Goal: Complete application form: Complete application form

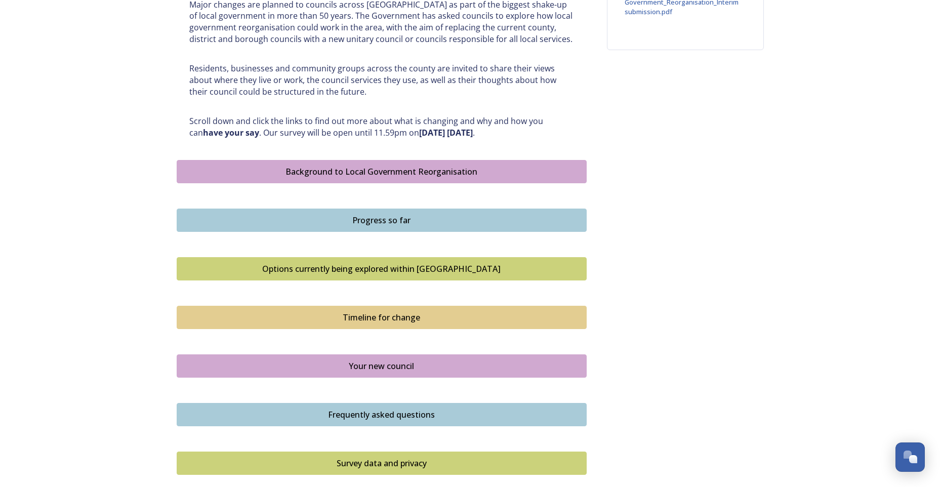
scroll to position [602, 0]
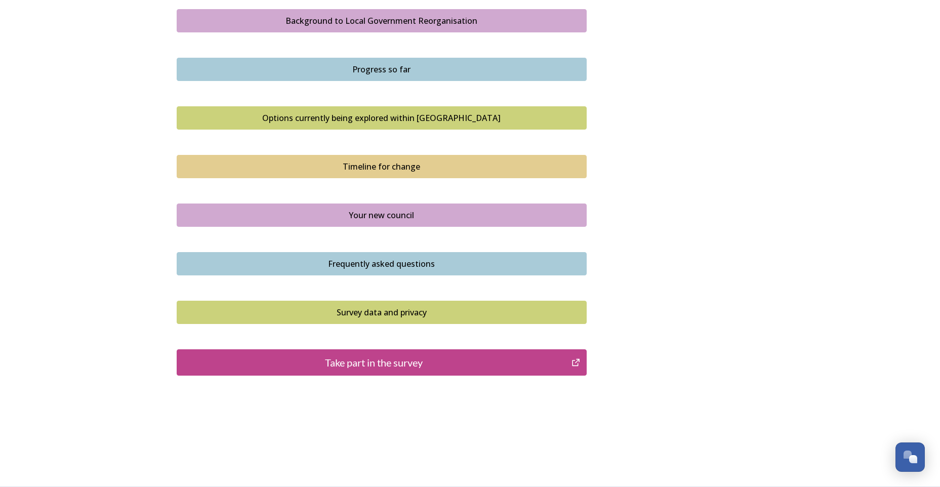
click at [393, 372] on button "Take part in the survey" at bounding box center [382, 362] width 410 height 26
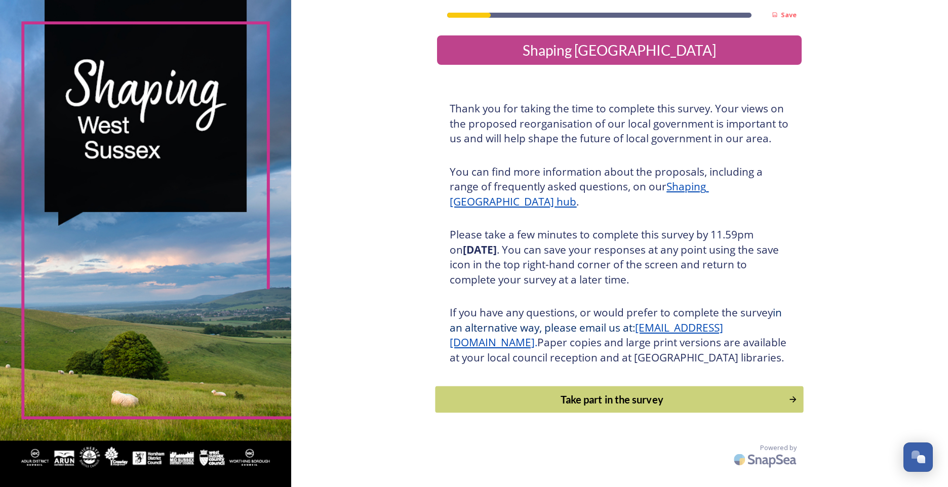
click at [621, 407] on div "Take part in the survey" at bounding box center [612, 399] width 342 height 15
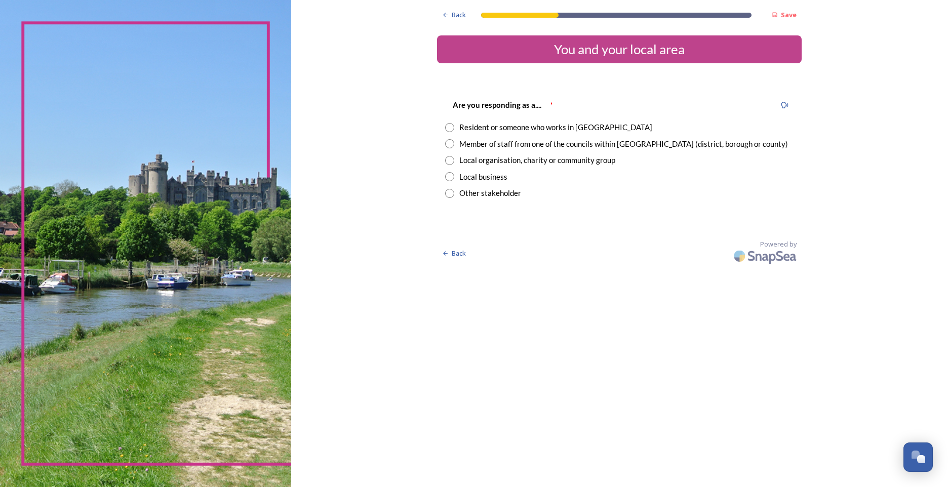
click at [451, 145] on input "radio" at bounding box center [449, 143] width 9 height 9
radio input "true"
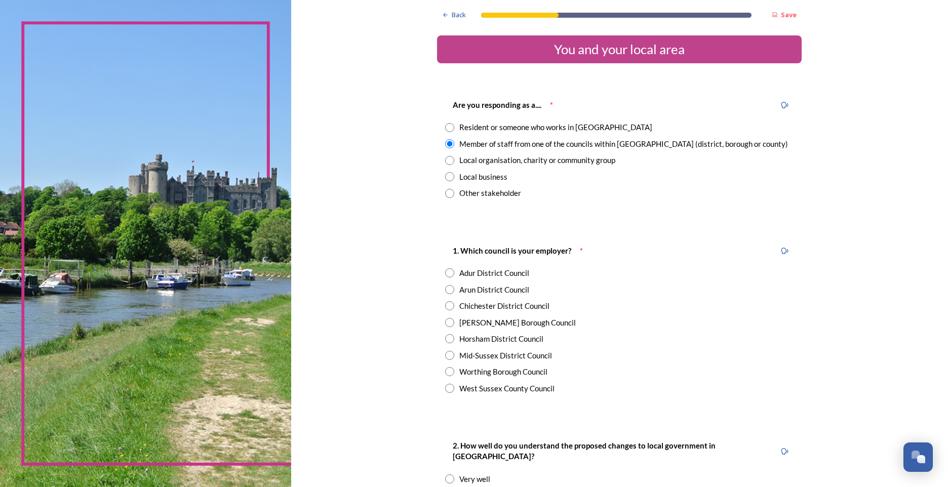
drag, startPoint x: 449, startPoint y: 389, endPoint x: 577, endPoint y: 368, distance: 129.3
click at [450, 389] on input "radio" at bounding box center [449, 388] width 9 height 9
radio input "true"
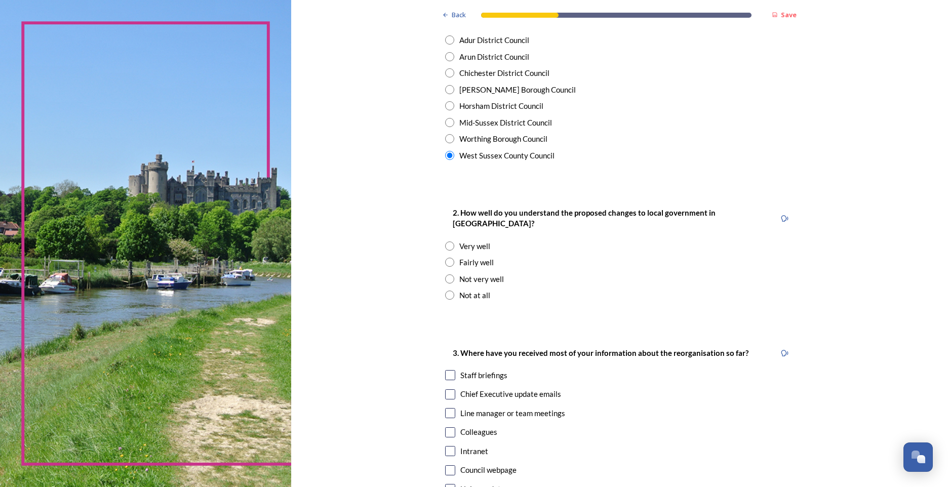
scroll to position [253, 0]
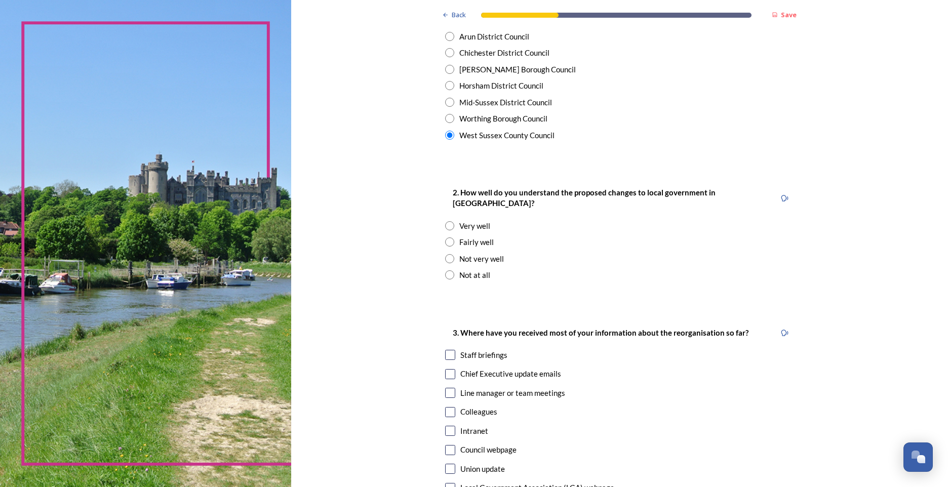
click at [447, 237] on input "radio" at bounding box center [449, 241] width 9 height 9
radio input "true"
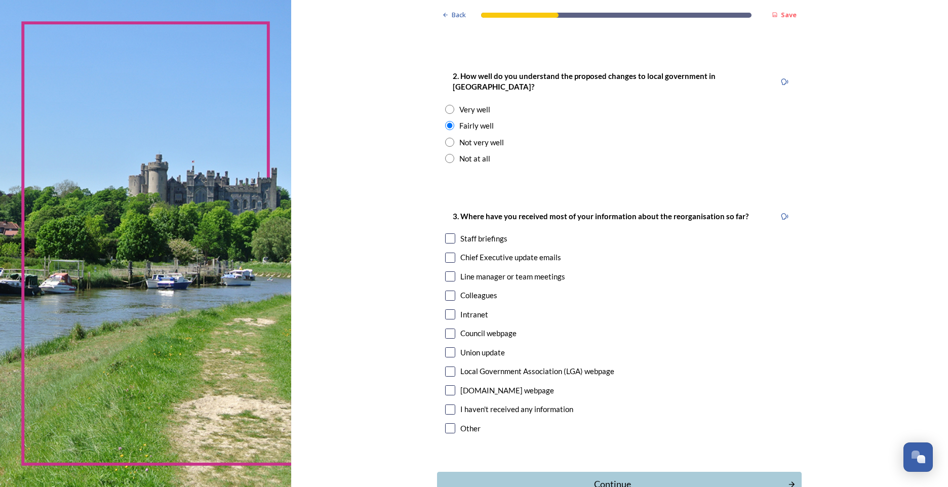
scroll to position [422, 0]
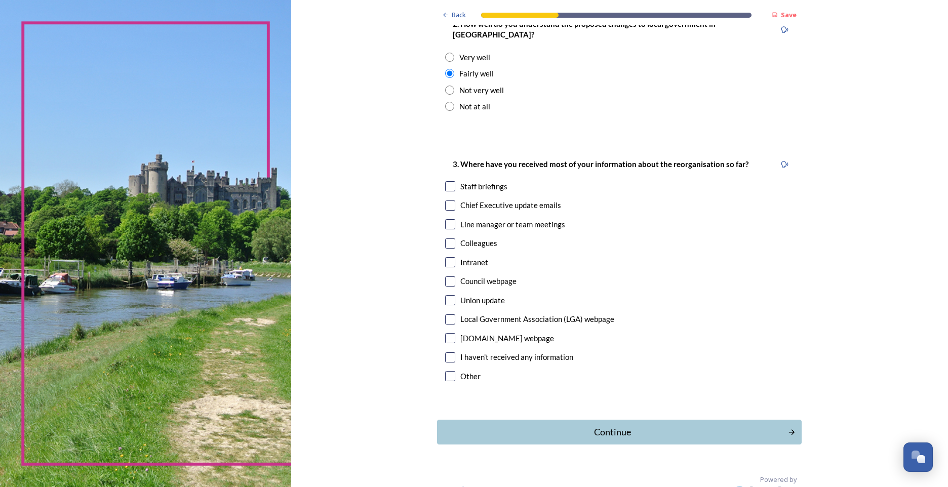
click at [446, 181] on input "checkbox" at bounding box center [450, 186] width 10 height 10
checkbox input "true"
click at [446, 200] on input "checkbox" at bounding box center [450, 205] width 10 height 10
checkbox input "true"
click at [610, 425] on div "Continue" at bounding box center [612, 432] width 343 height 14
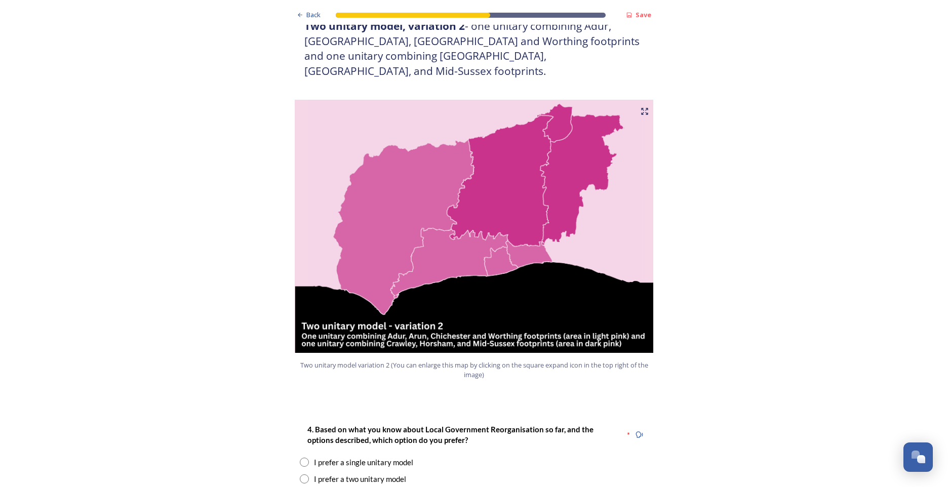
scroll to position [1012, 0]
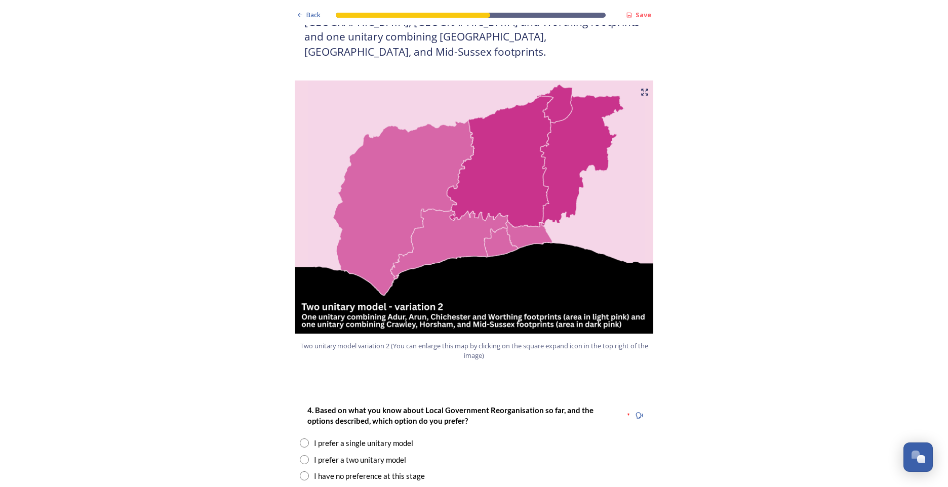
click at [300, 455] on input "radio" at bounding box center [304, 459] width 9 height 9
radio input "true"
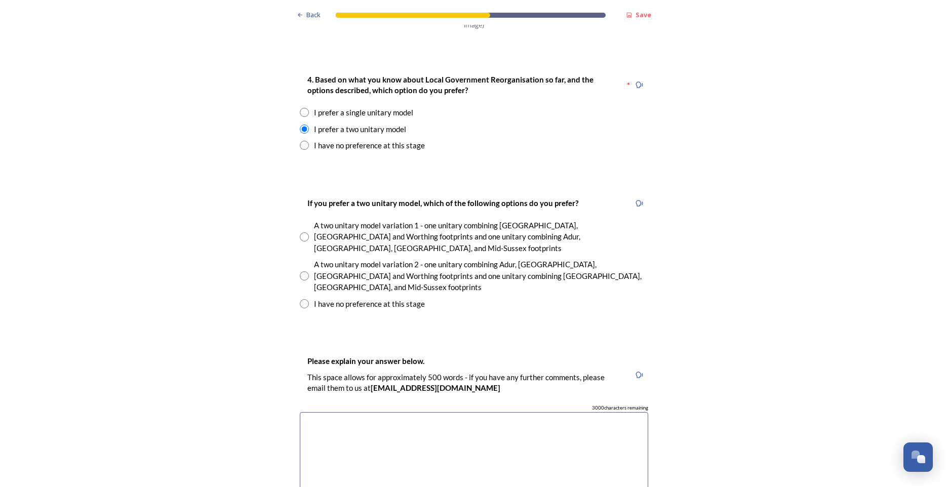
scroll to position [1350, 0]
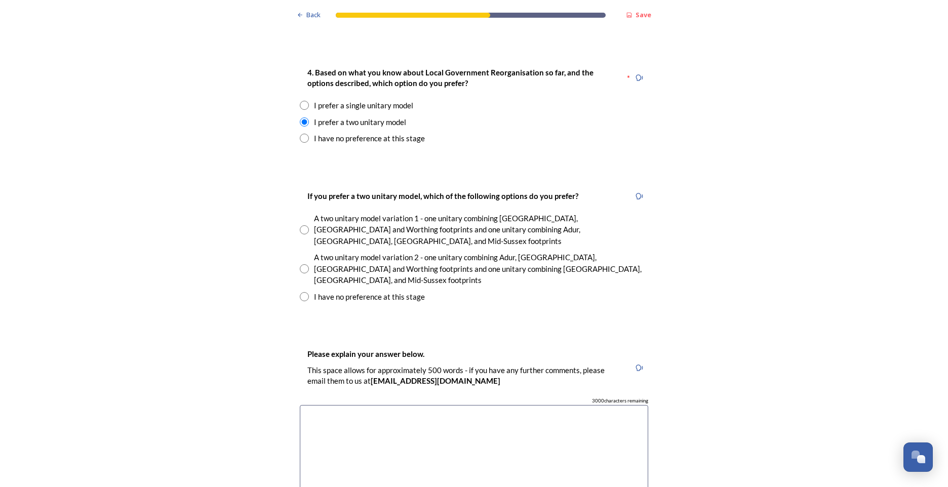
click at [303, 264] on input "radio" at bounding box center [304, 268] width 9 height 9
radio input "true"
click at [339, 405] on textarea at bounding box center [474, 462] width 348 height 114
type textarea "I"
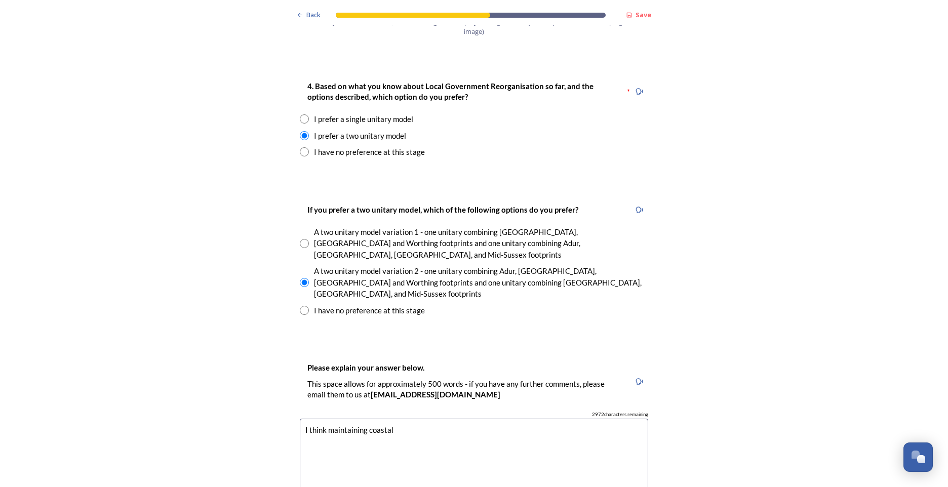
scroll to position [1434, 0]
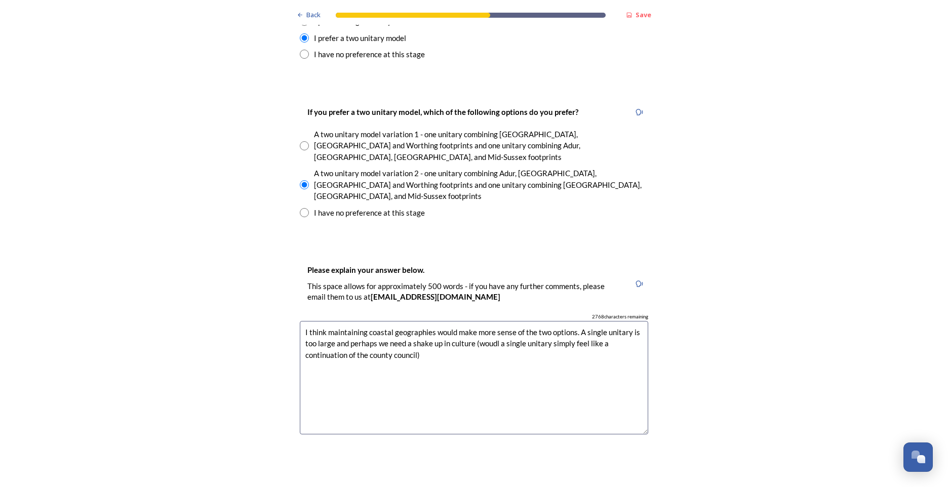
click at [487, 321] on textarea "I think maintaining coastal geographies would make more sense of the two option…" at bounding box center [474, 378] width 348 height 114
click at [414, 321] on textarea "I think maintaining coastal geographies would make more sense of the two option…" at bounding box center [474, 378] width 348 height 114
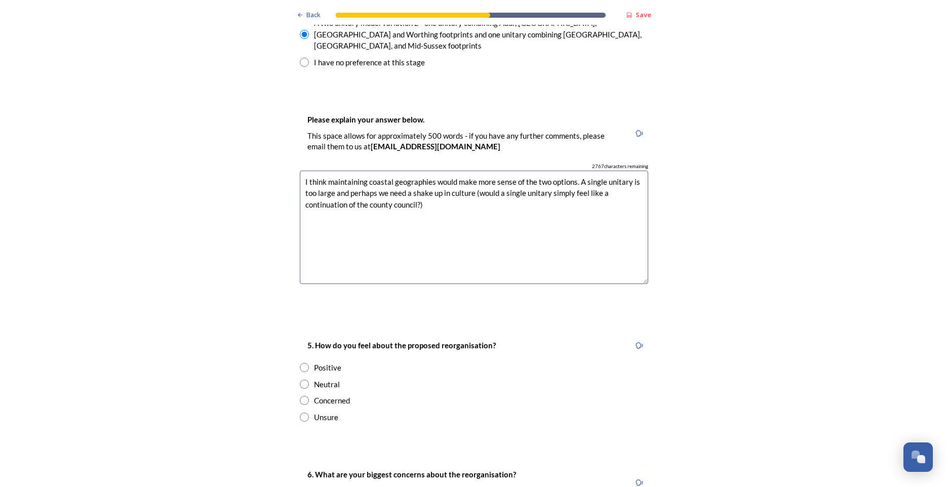
scroll to position [1687, 0]
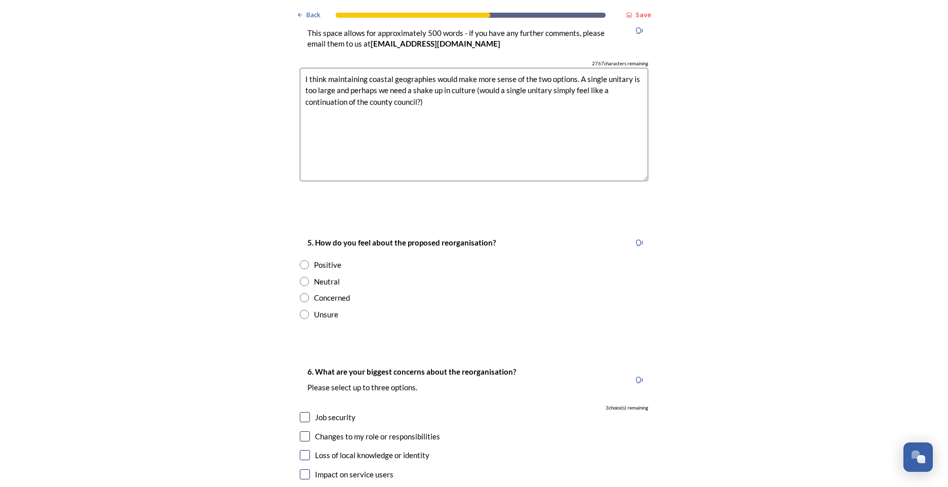
type textarea "I think maintaining coastal geographies would make more sense of the two option…"
click at [302, 260] on input "radio" at bounding box center [304, 264] width 9 height 9
radio input "true"
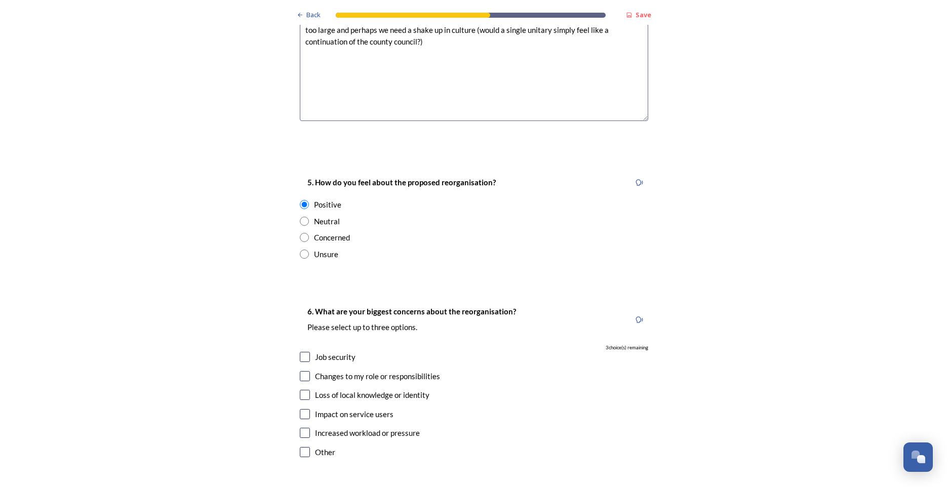
scroll to position [1772, 0]
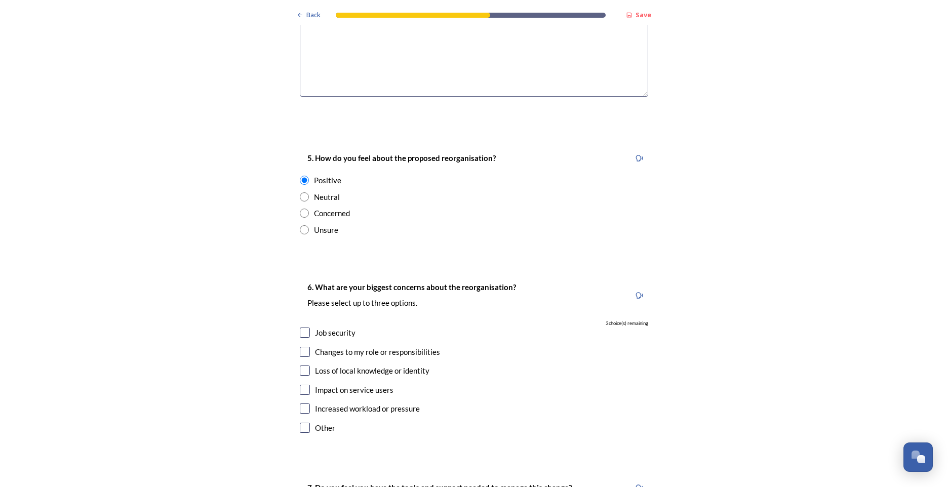
click at [302, 366] on input "checkbox" at bounding box center [305, 371] width 10 height 10
checkbox input "true"
click at [303, 403] on input "checkbox" at bounding box center [305, 408] width 10 height 10
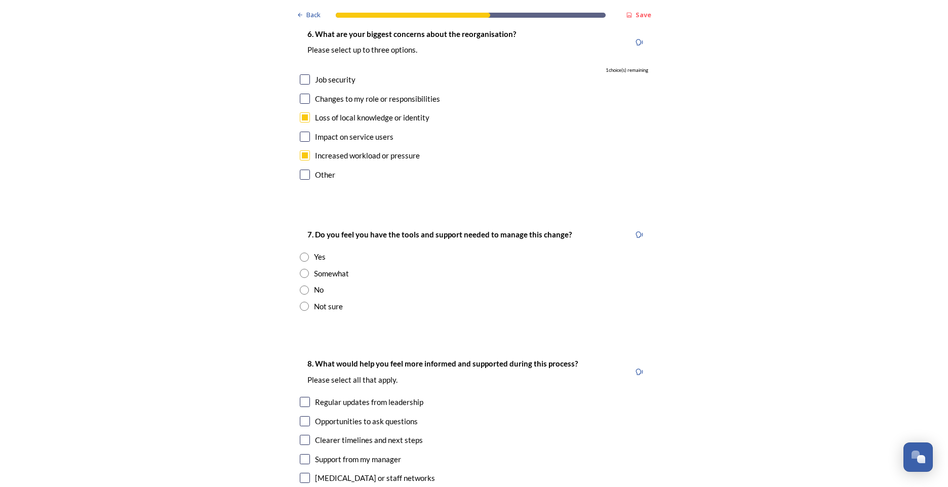
scroll to position [1940, 0]
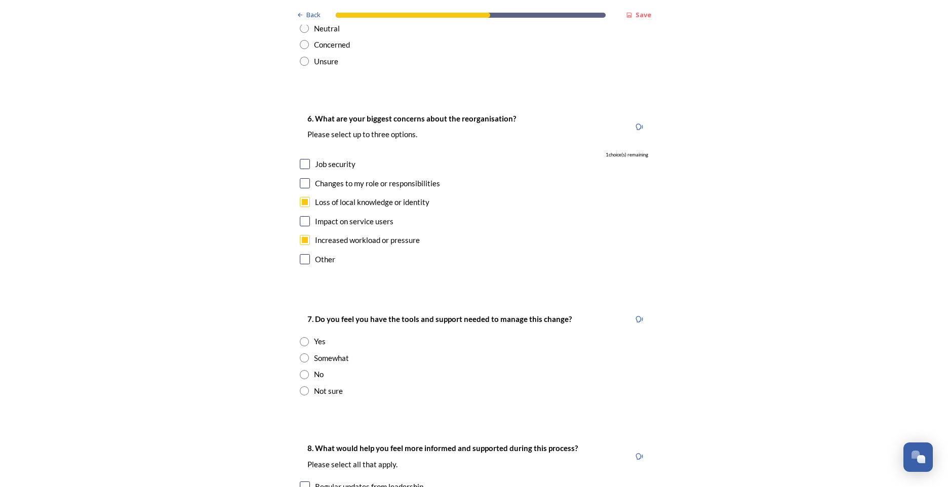
click at [301, 235] on input "checkbox" at bounding box center [305, 240] width 10 height 10
checkbox input "false"
click at [302, 353] on input "radio" at bounding box center [304, 357] width 9 height 9
radio input "true"
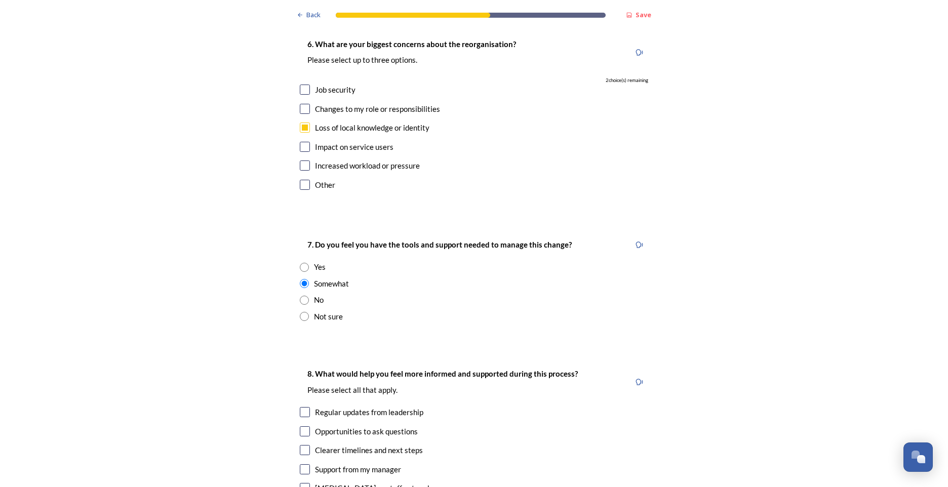
scroll to position [2110, 0]
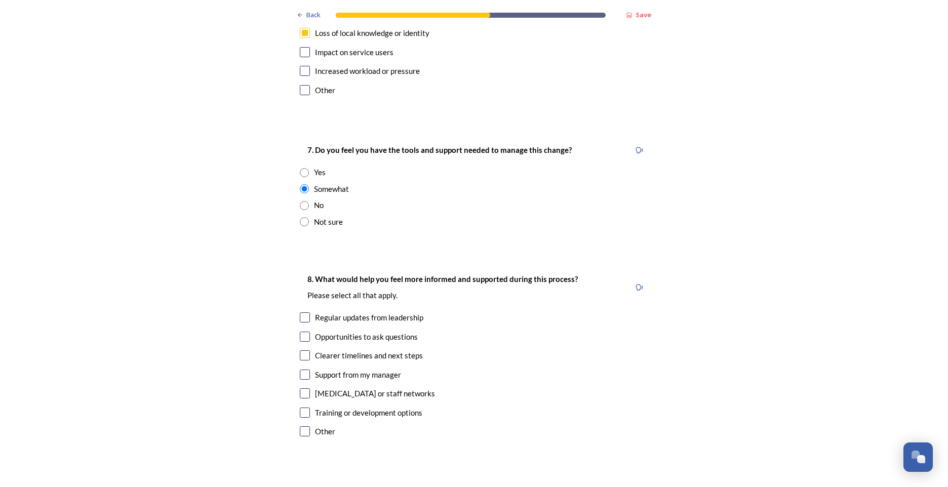
click at [300, 312] on input "checkbox" at bounding box center [305, 317] width 10 height 10
checkbox input "true"
click at [304, 350] on input "checkbox" at bounding box center [305, 355] width 10 height 10
checkbox input "true"
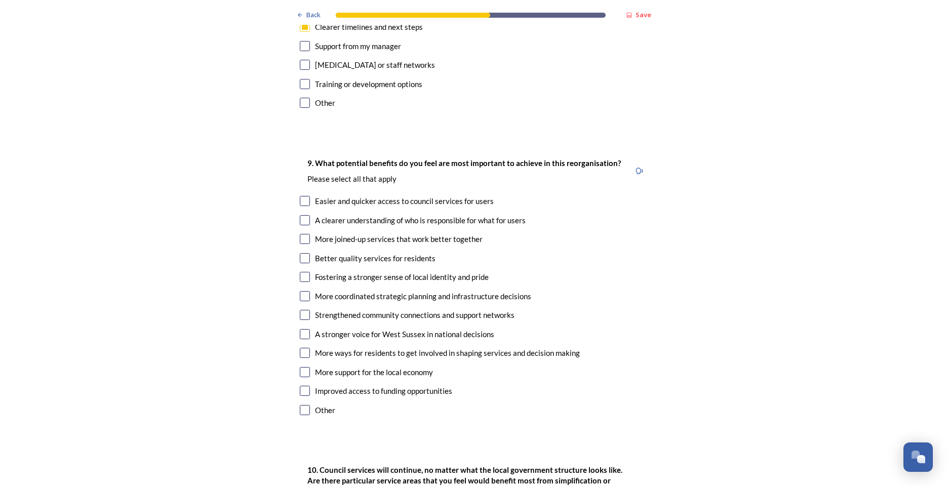
scroll to position [2447, 0]
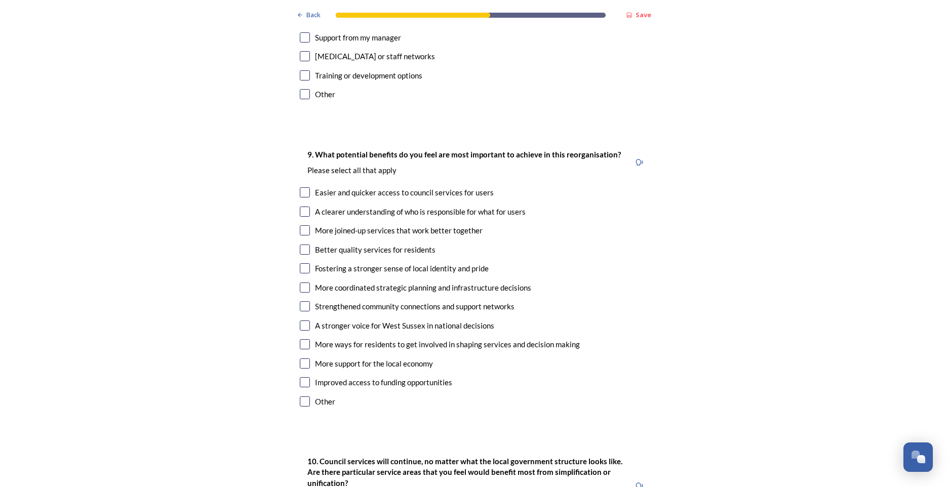
click at [306, 282] on div "More coordinated strategic planning and infrastructure decisions" at bounding box center [474, 288] width 348 height 12
checkbox input "true"
click at [300, 245] on input "checkbox" at bounding box center [305, 250] width 10 height 10
checkbox input "true"
click at [300, 207] on input "checkbox" at bounding box center [305, 212] width 10 height 10
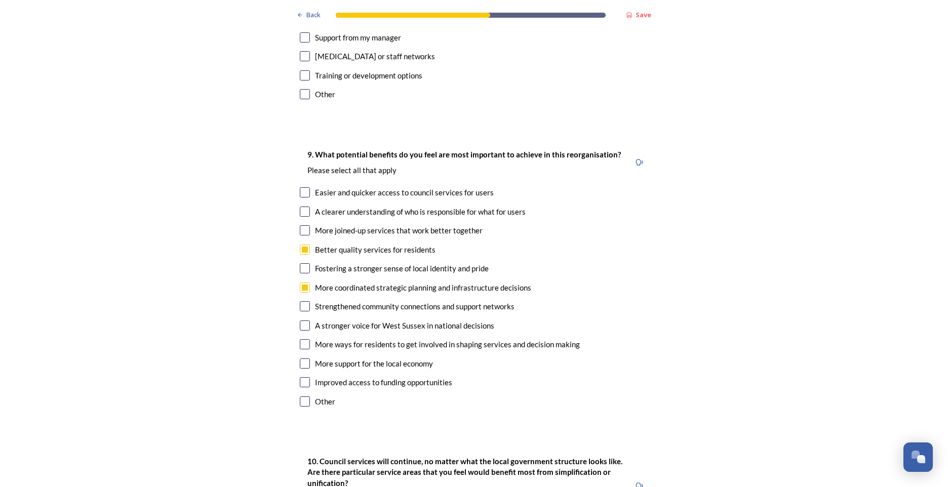
checkbox input "true"
click at [300, 320] on input "checkbox" at bounding box center [305, 325] width 10 height 10
checkbox input "true"
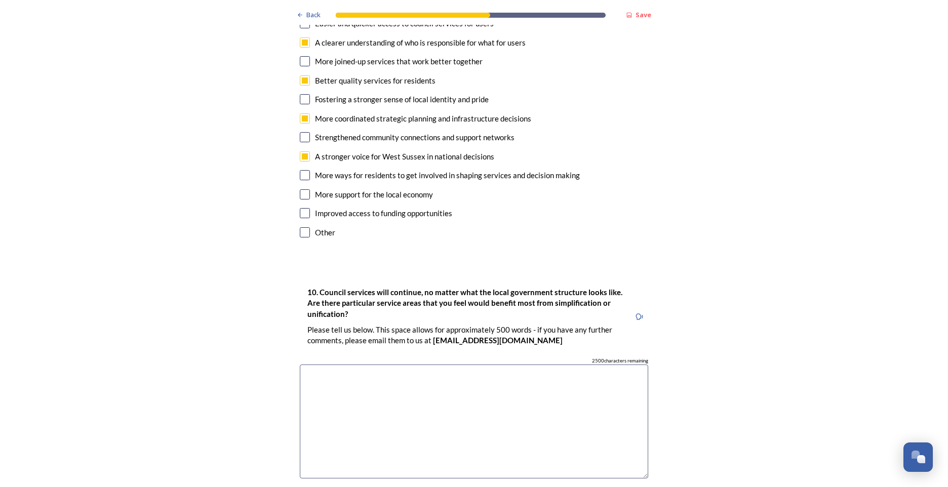
click at [403, 364] on textarea at bounding box center [474, 421] width 348 height 114
drag, startPoint x: 458, startPoint y: 326, endPoint x: 430, endPoint y: 321, distance: 28.2
click at [430, 364] on textarea "Joined up intelligence in line with NHS areas." at bounding box center [474, 421] width 348 height 114
click at [440, 364] on textarea "Joined up intelligence in line with NHS areas." at bounding box center [474, 421] width 348 height 114
drag, startPoint x: 449, startPoint y: 319, endPoint x: 431, endPoint y: 320, distance: 17.7
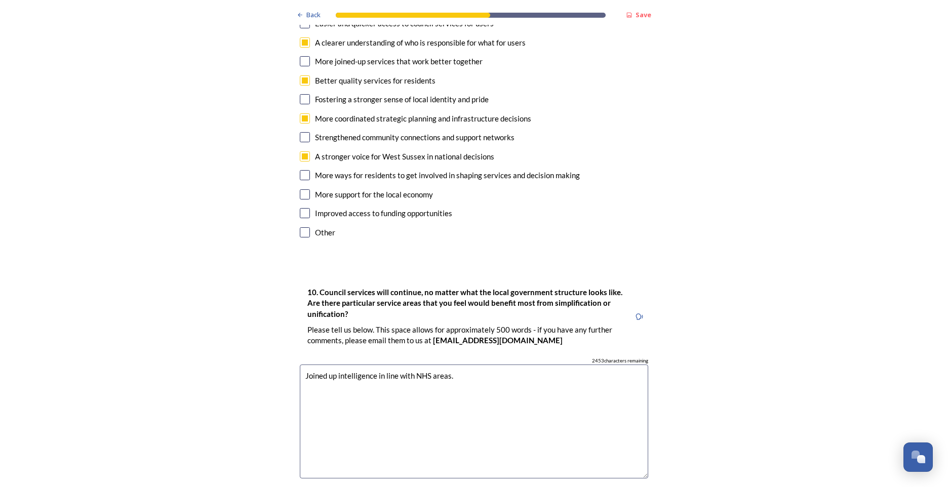
click at [431, 364] on textarea "Joined up intelligence in line with NHS areas." at bounding box center [474, 421] width 348 height 114
drag, startPoint x: 476, startPoint y: 324, endPoint x: 295, endPoint y: 308, distance: 181.9
click at [295, 308] on div "10. Council services will continue, no matter what the local government structu…" at bounding box center [474, 387] width 364 height 222
click at [384, 364] on textarea "Joined up intelligence in line with NHS geographies. Efficiencies of scale." at bounding box center [474, 421] width 348 height 114
click at [490, 364] on textarea "Joined up intelligence in line with NHS geographies. Efficiencies of scale." at bounding box center [474, 421] width 348 height 114
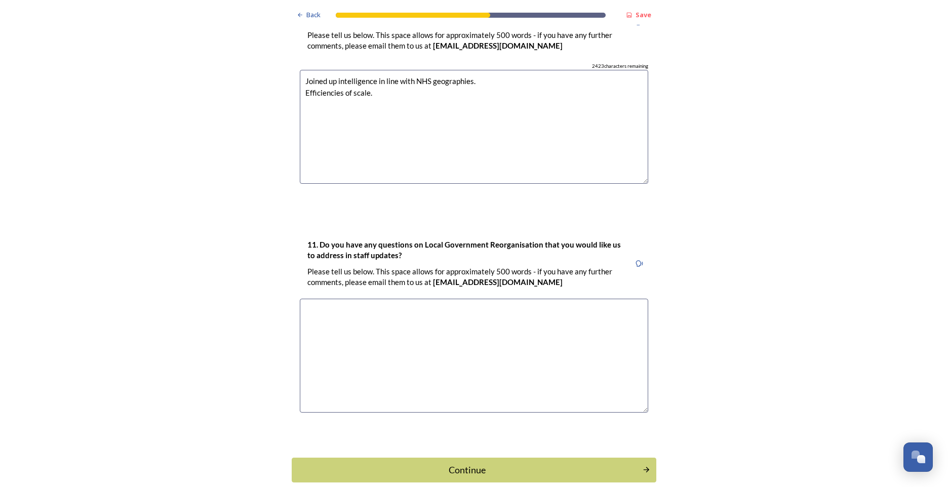
scroll to position [2912, 0]
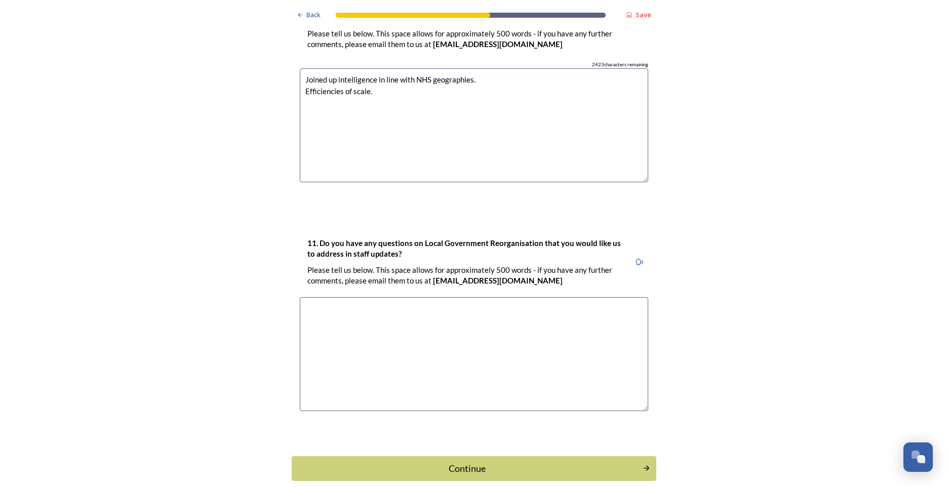
type textarea "Joined up intelligence in line with NHS geographies. Efficiencies of scale."
click at [387, 297] on textarea at bounding box center [474, 354] width 348 height 114
click at [551, 297] on textarea "How will the join up of NHS Sussex with NHS Surrey impact (or be impacted)?" at bounding box center [474, 354] width 348 height 114
click at [498, 297] on textarea "How will the join up of NHS Sussex with NHS Surrey impact (or be impacted)?" at bounding box center [474, 354] width 348 height 114
drag, startPoint x: 563, startPoint y: 256, endPoint x: 576, endPoint y: 262, distance: 13.8
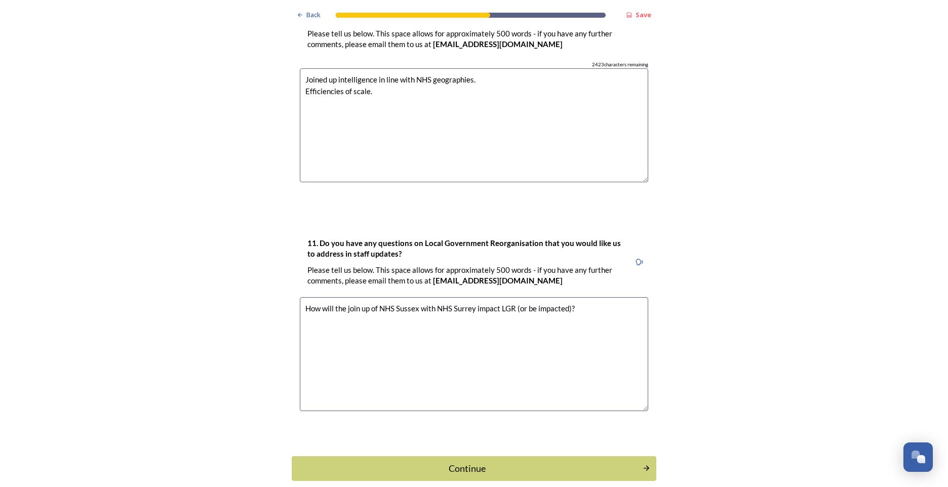
click at [564, 297] on textarea "How will the join up of NHS Sussex with NHS Surrey impact LGR (or be impacted)?" at bounding box center [474, 354] width 348 height 114
type textarea "How will the join up of NHS Sussex with NHS Surrey impact LGR (or be impacted b…"
click at [462, 461] on div "Continue" at bounding box center [467, 468] width 343 height 14
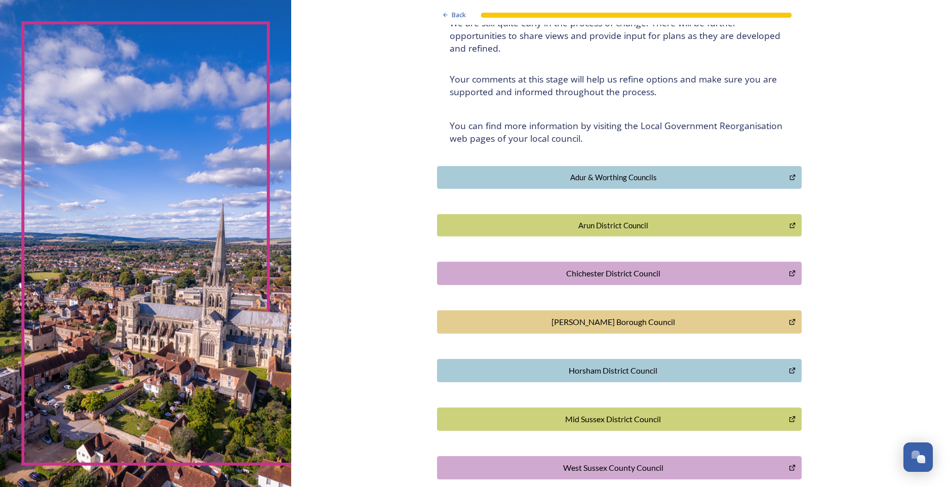
scroll to position [165, 0]
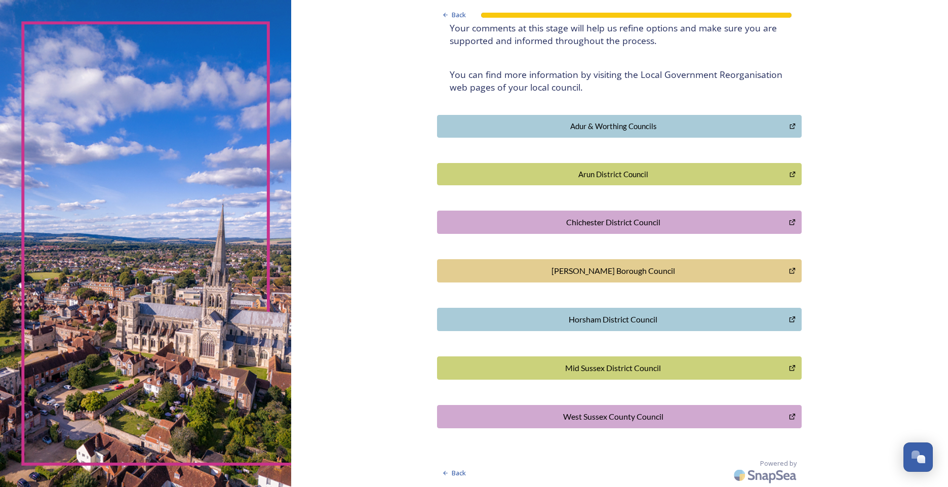
click at [861, 340] on div "Back Thank you! Thank you for completing this survey. ﻿We are still quite early…" at bounding box center [619, 161] width 657 height 652
